Goal: Check status: Check status

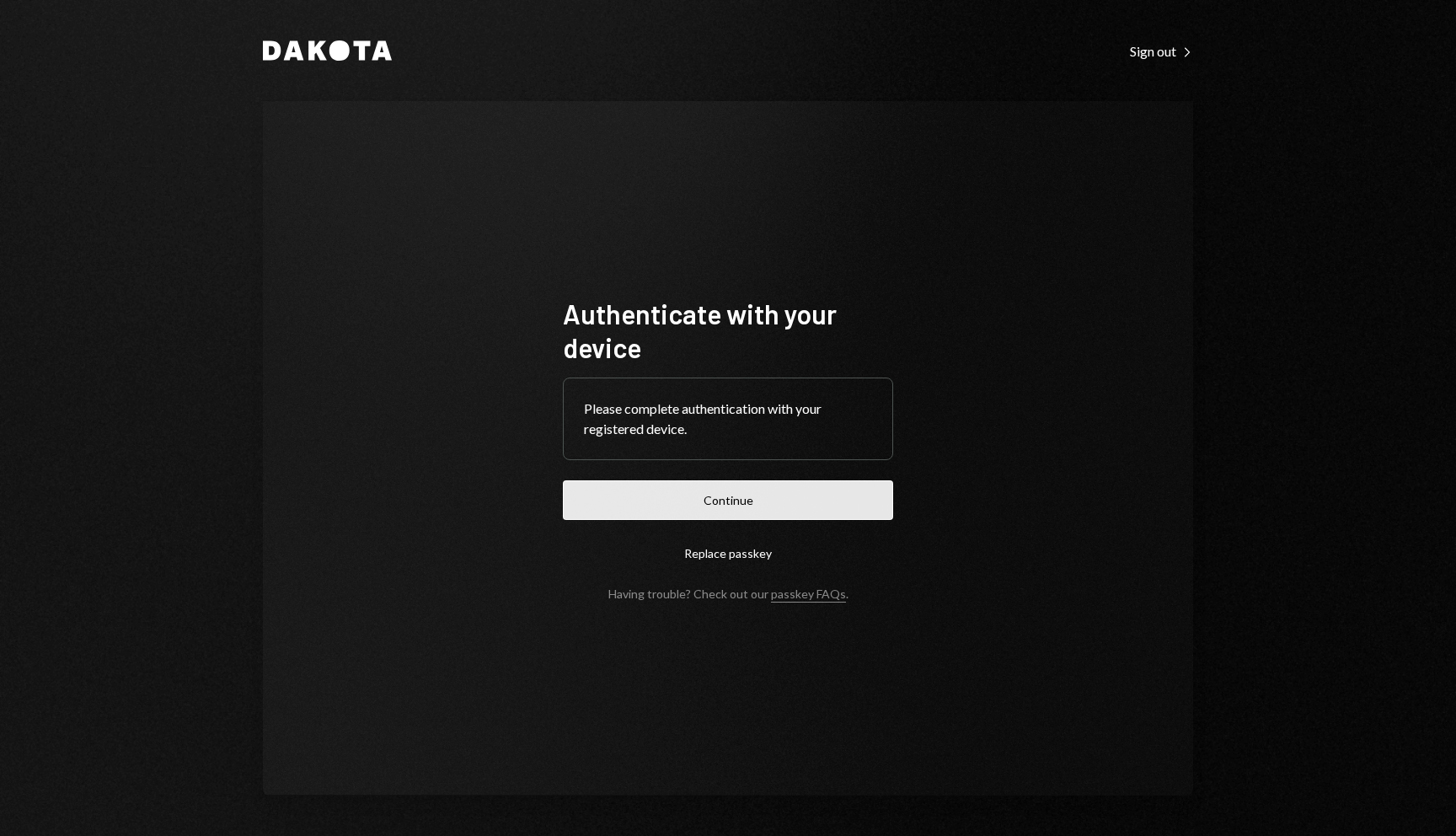
click at [667, 487] on button "Continue" at bounding box center [728, 501] width 330 height 40
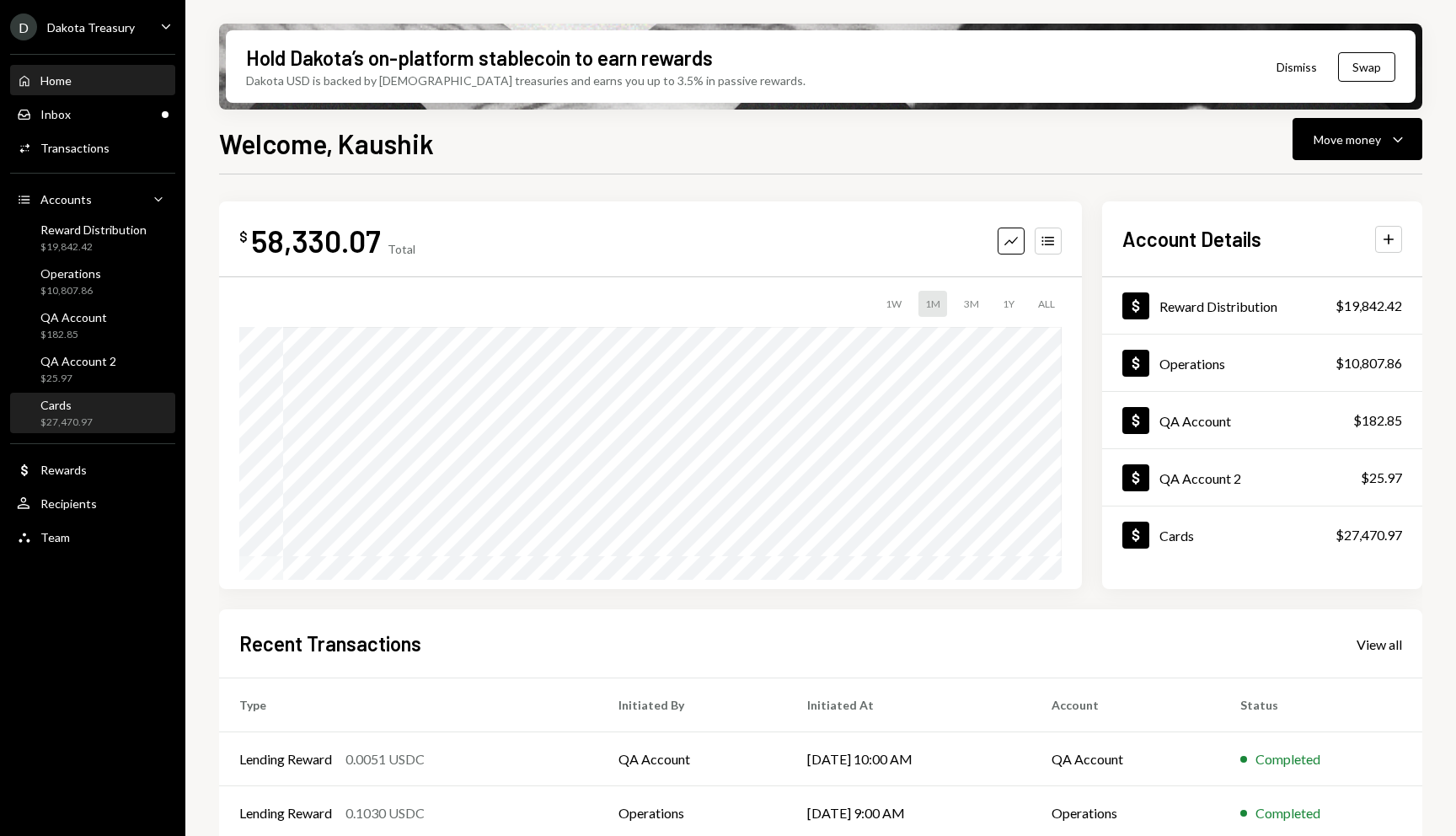
click at [52, 428] on div "$27,470.97" at bounding box center [67, 423] width 52 height 15
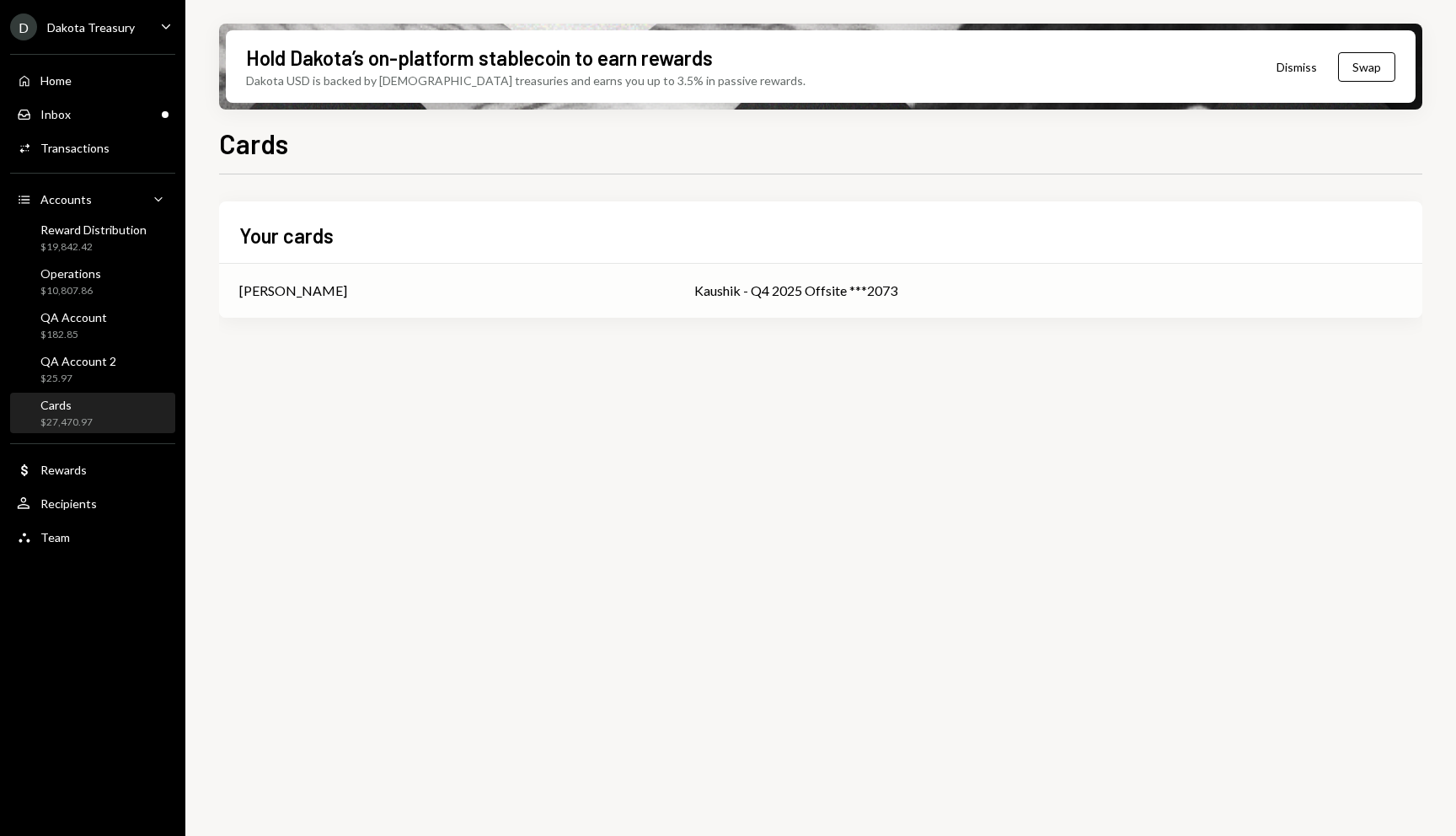
click at [306, 291] on div "[PERSON_NAME]" at bounding box center [293, 290] width 108 height 20
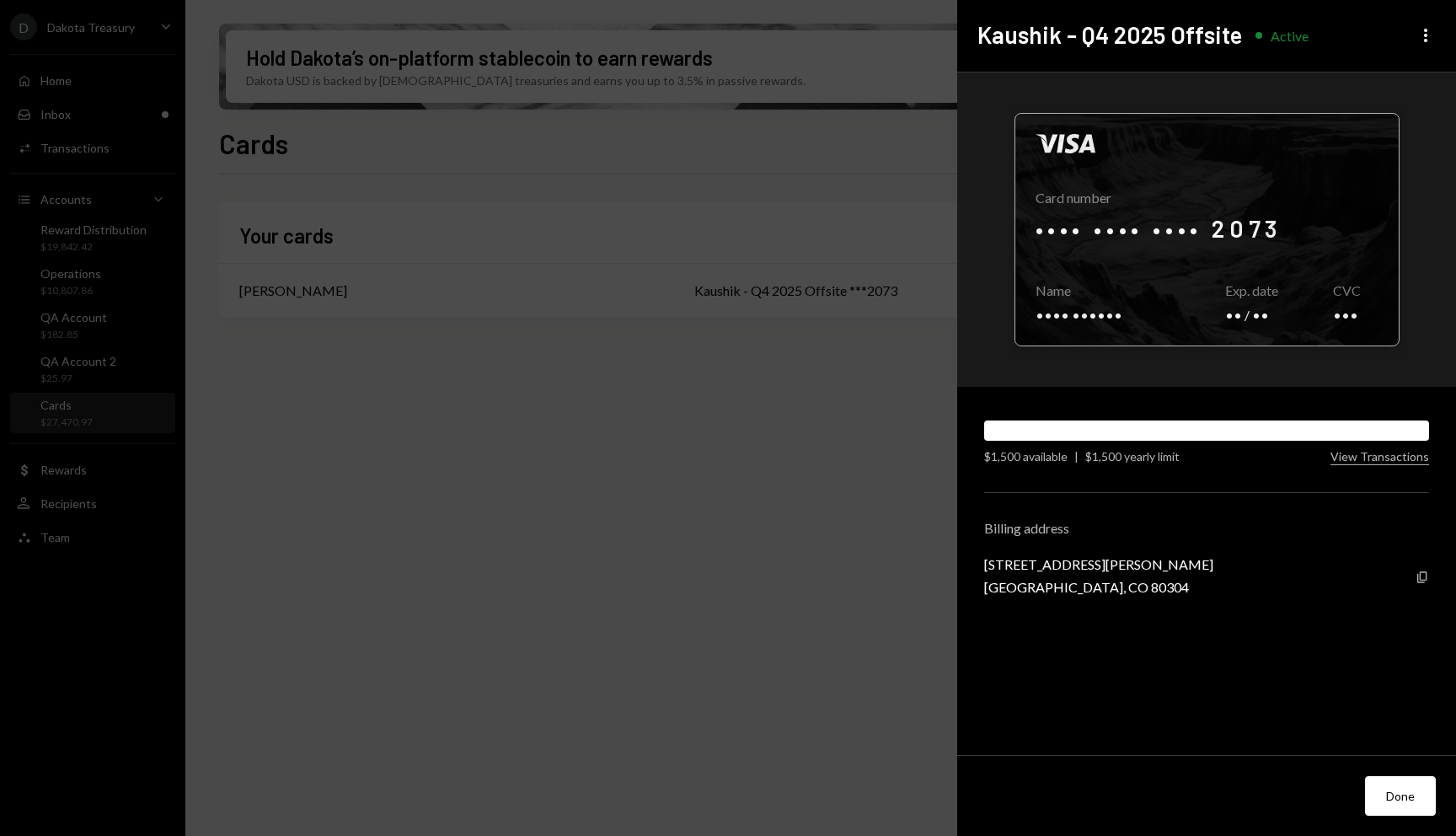
click at [1245, 239] on div at bounding box center [1207, 230] width 384 height 232
